Goal: Information Seeking & Learning: Learn about a topic

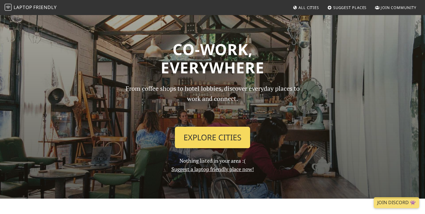
click at [219, 132] on link "Explore Cities" at bounding box center [212, 137] width 75 height 21
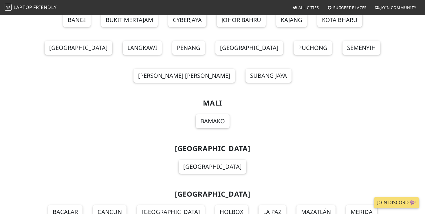
scroll to position [3880, 0]
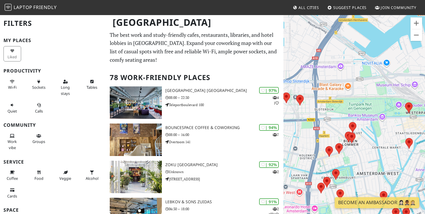
drag, startPoint x: 303, startPoint y: 107, endPoint x: 355, endPoint y: 109, distance: 52.1
click at [355, 109] on div at bounding box center [354, 121] width 142 height 214
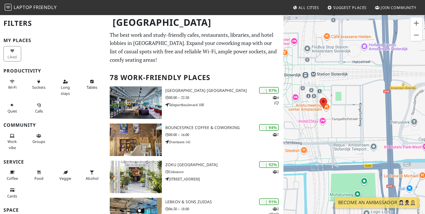
drag, startPoint x: 337, startPoint y: 107, endPoint x: 362, endPoint y: 108, distance: 24.9
click at [362, 108] on div at bounding box center [354, 121] width 142 height 214
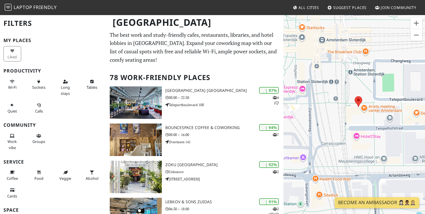
drag, startPoint x: 331, startPoint y: 117, endPoint x: 359, endPoint y: 118, distance: 28.4
click at [359, 118] on div at bounding box center [354, 121] width 142 height 214
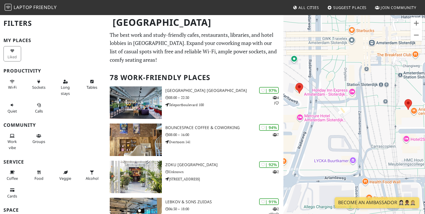
drag, startPoint x: 349, startPoint y: 110, endPoint x: 385, endPoint y: 111, distance: 36.8
click at [390, 112] on div at bounding box center [354, 121] width 142 height 214
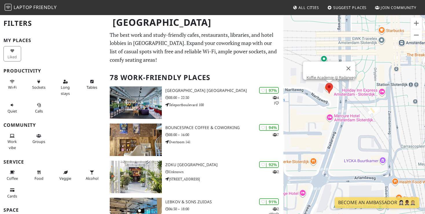
click at [325, 83] on area at bounding box center [325, 83] width 0 height 0
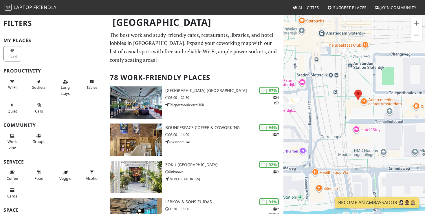
drag, startPoint x: 379, startPoint y: 115, endPoint x: 299, endPoint y: 105, distance: 81.3
click at [299, 105] on div "Koffie Academie @ Radarweg" at bounding box center [354, 121] width 142 height 214
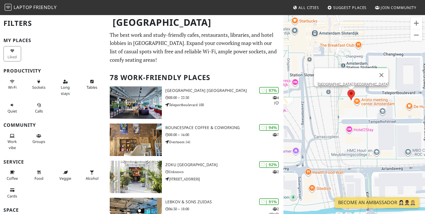
click at [347, 89] on area at bounding box center [347, 89] width 0 height 0
click at [347, 82] on link "[GEOGRAPHIC_DATA] [GEOGRAPHIC_DATA]" at bounding box center [353, 84] width 71 height 4
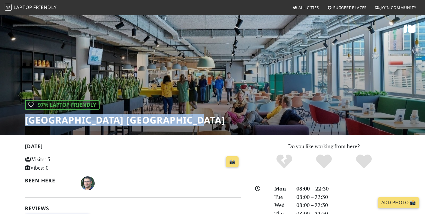
drag, startPoint x: 211, startPoint y: 120, endPoint x: 22, endPoint y: 120, distance: 188.5
click at [22, 120] on div "| 97% Laptop Friendly Aristo Meeting Center [GEOGRAPHIC_DATA]" at bounding box center [212, 74] width 425 height 120
